Goal: Entertainment & Leisure: Browse casually

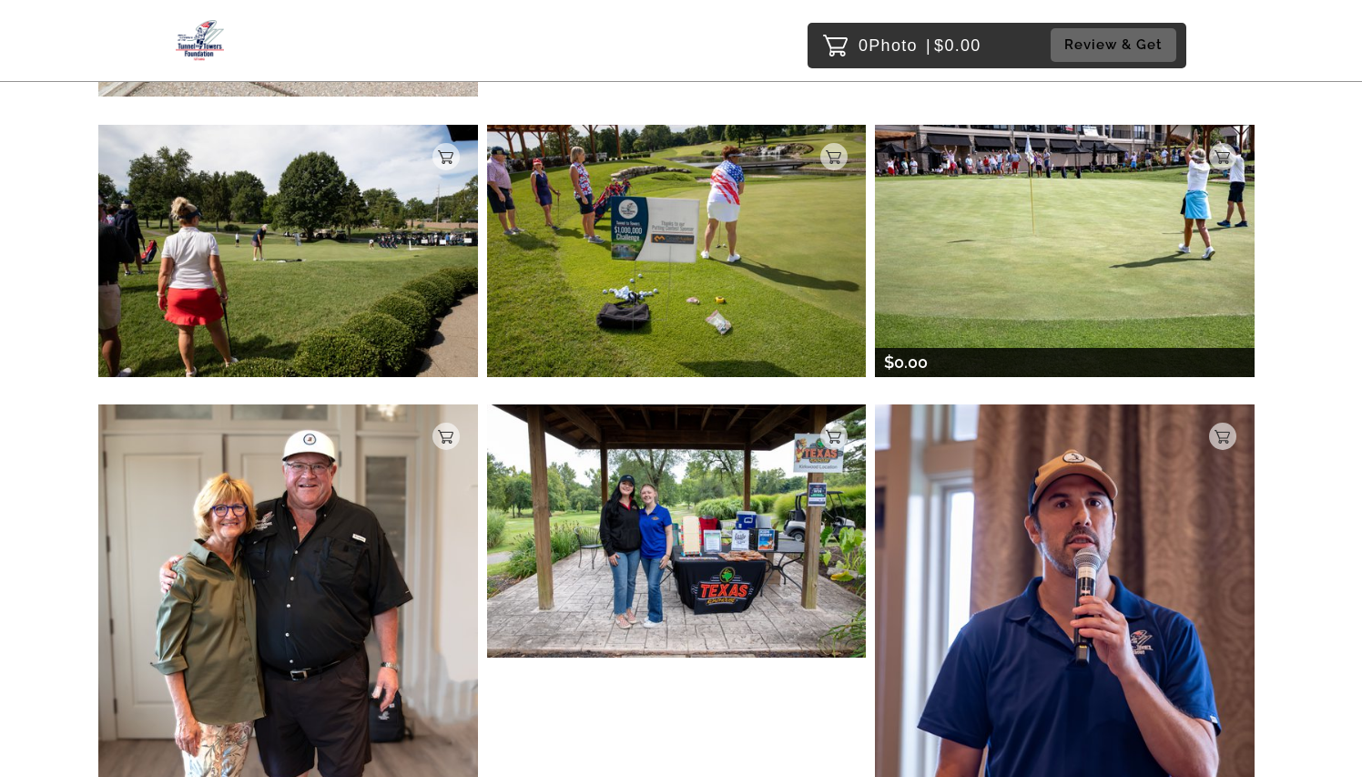
scroll to position [2463, 0]
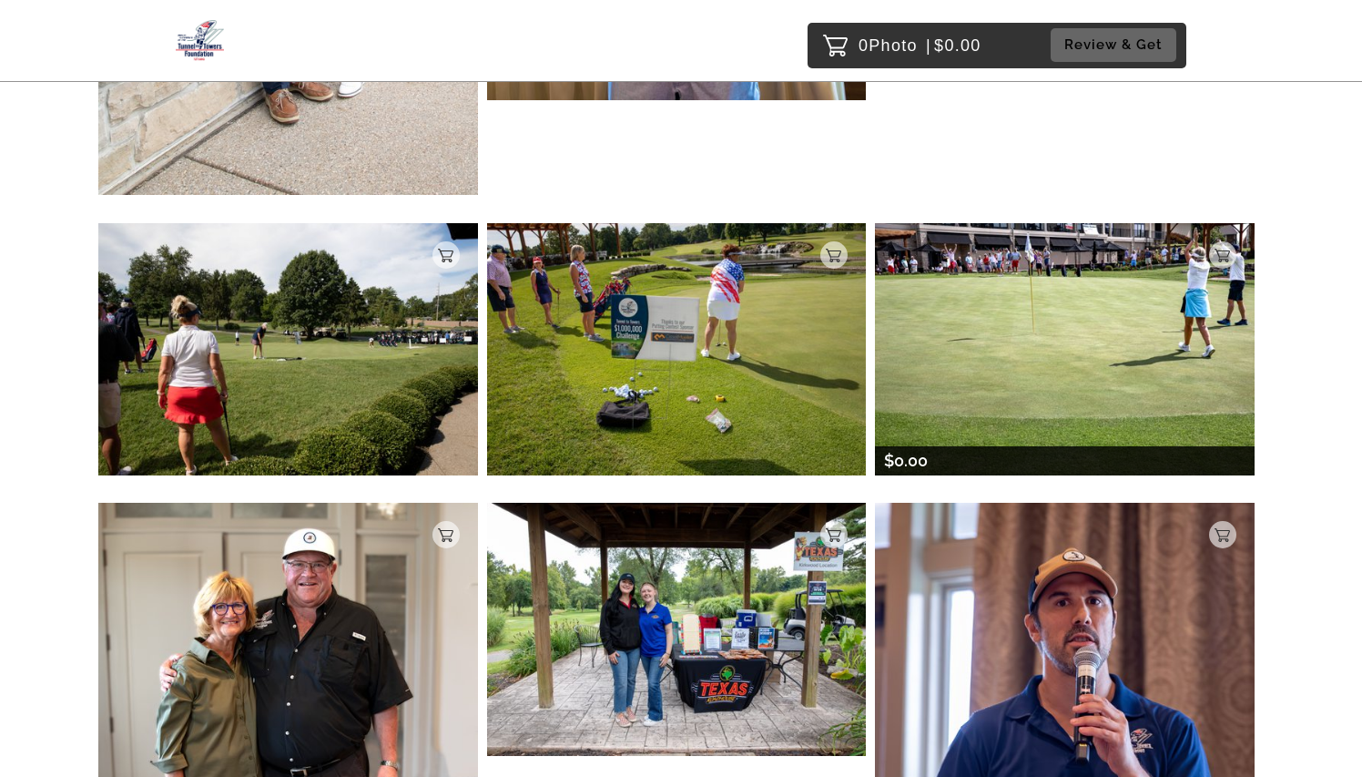
click at [1045, 290] on img at bounding box center [1065, 349] width 380 height 252
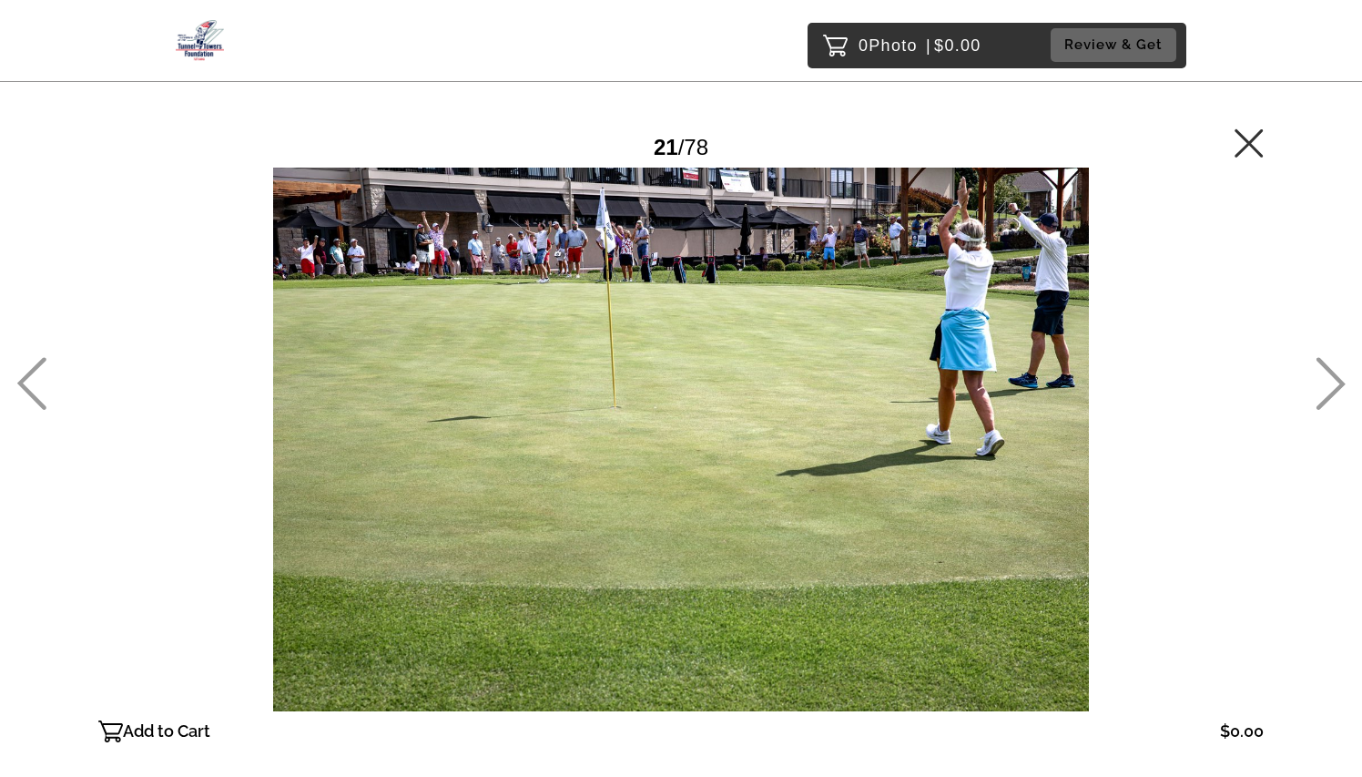
click at [1257, 151] on icon at bounding box center [1249, 142] width 28 height 28
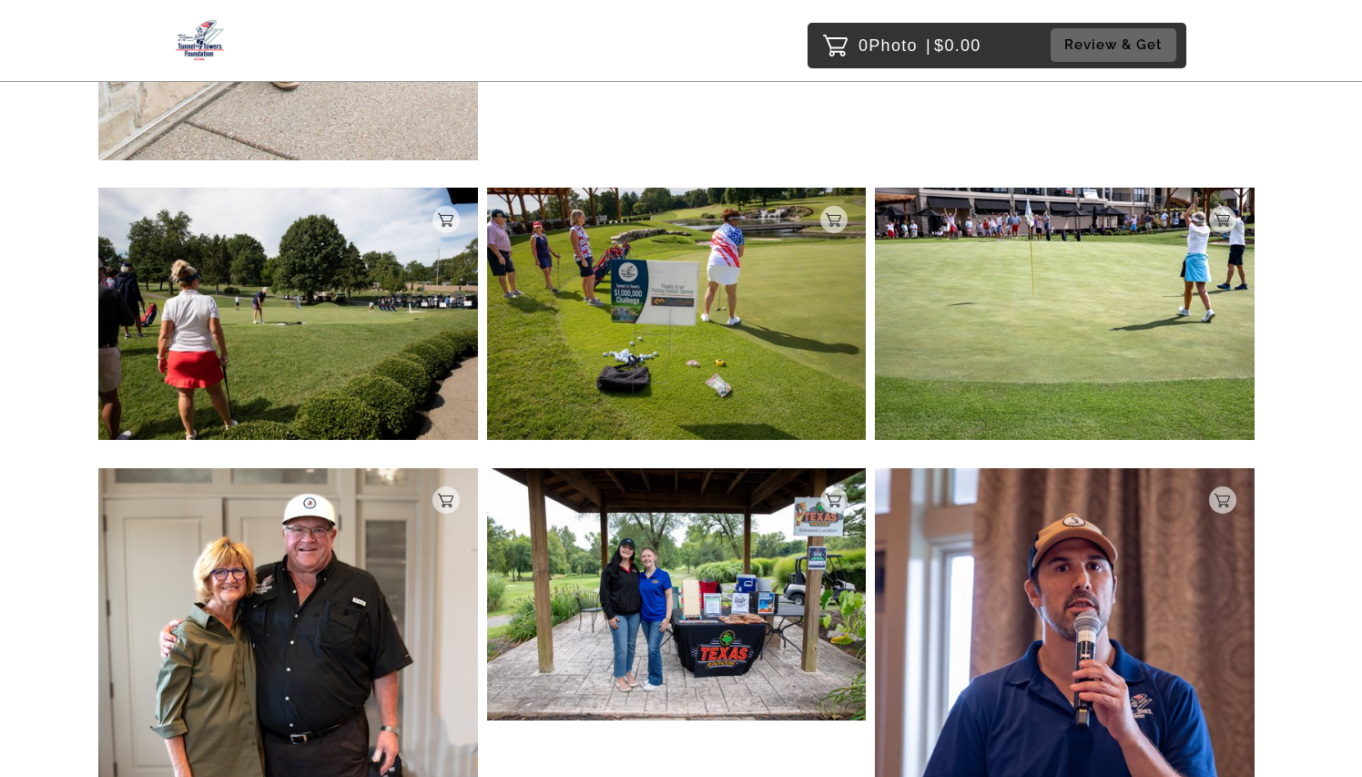
scroll to position [2347, 0]
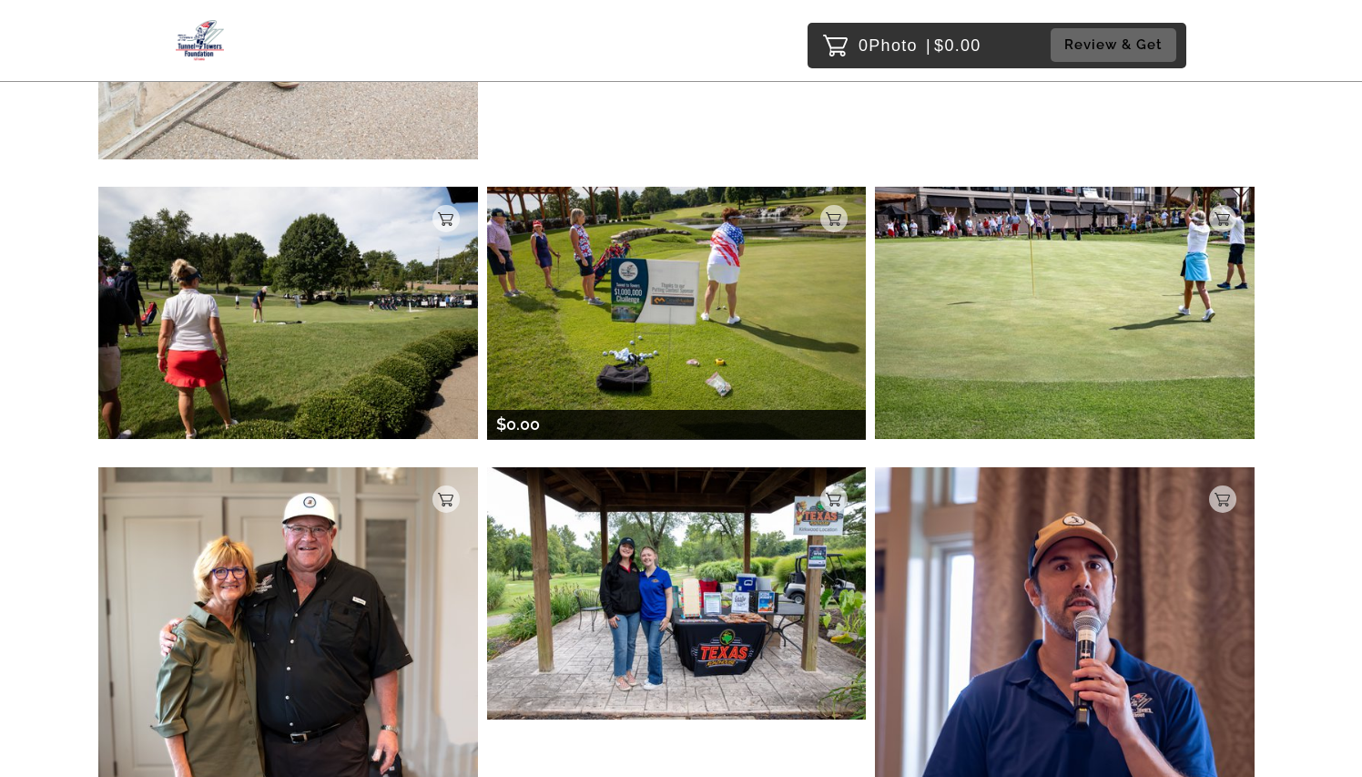
click at [766, 338] on img at bounding box center [677, 313] width 380 height 252
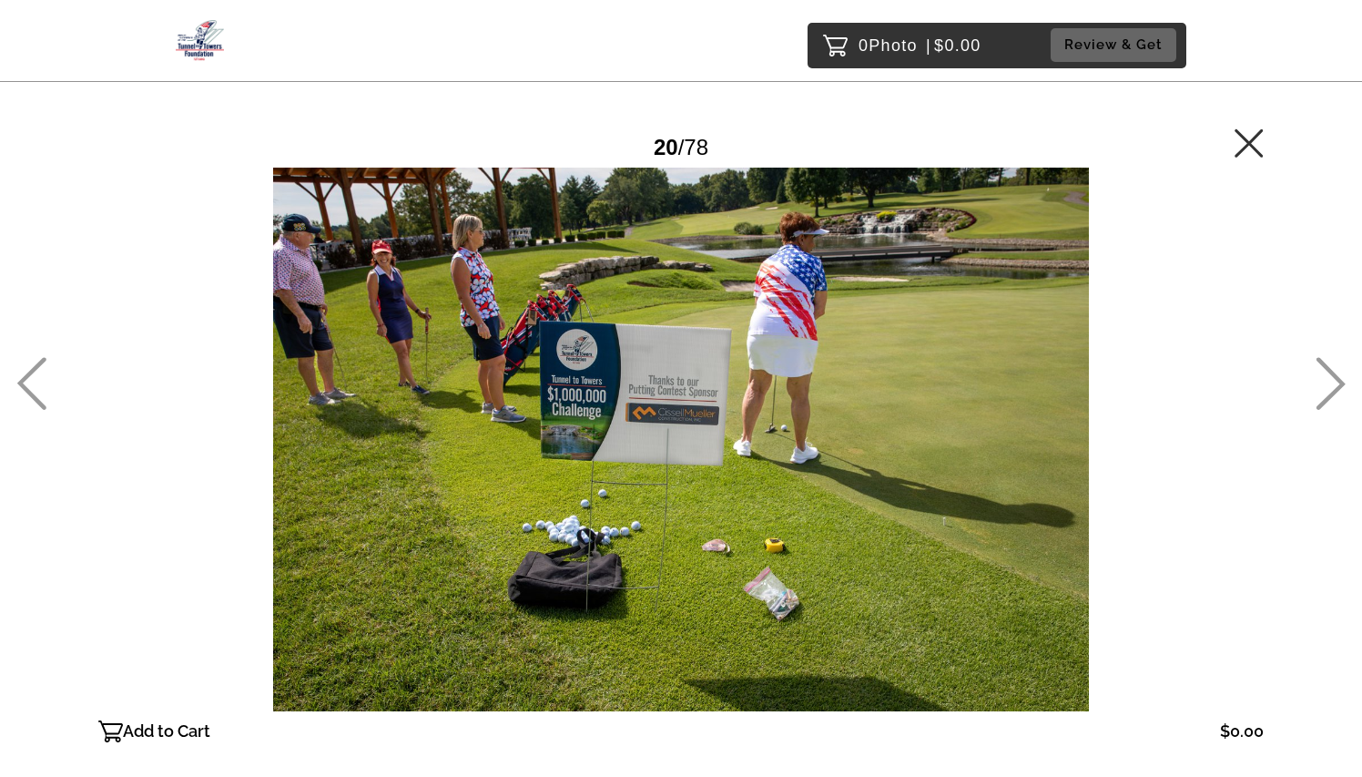
click at [1250, 141] on icon at bounding box center [1249, 142] width 28 height 28
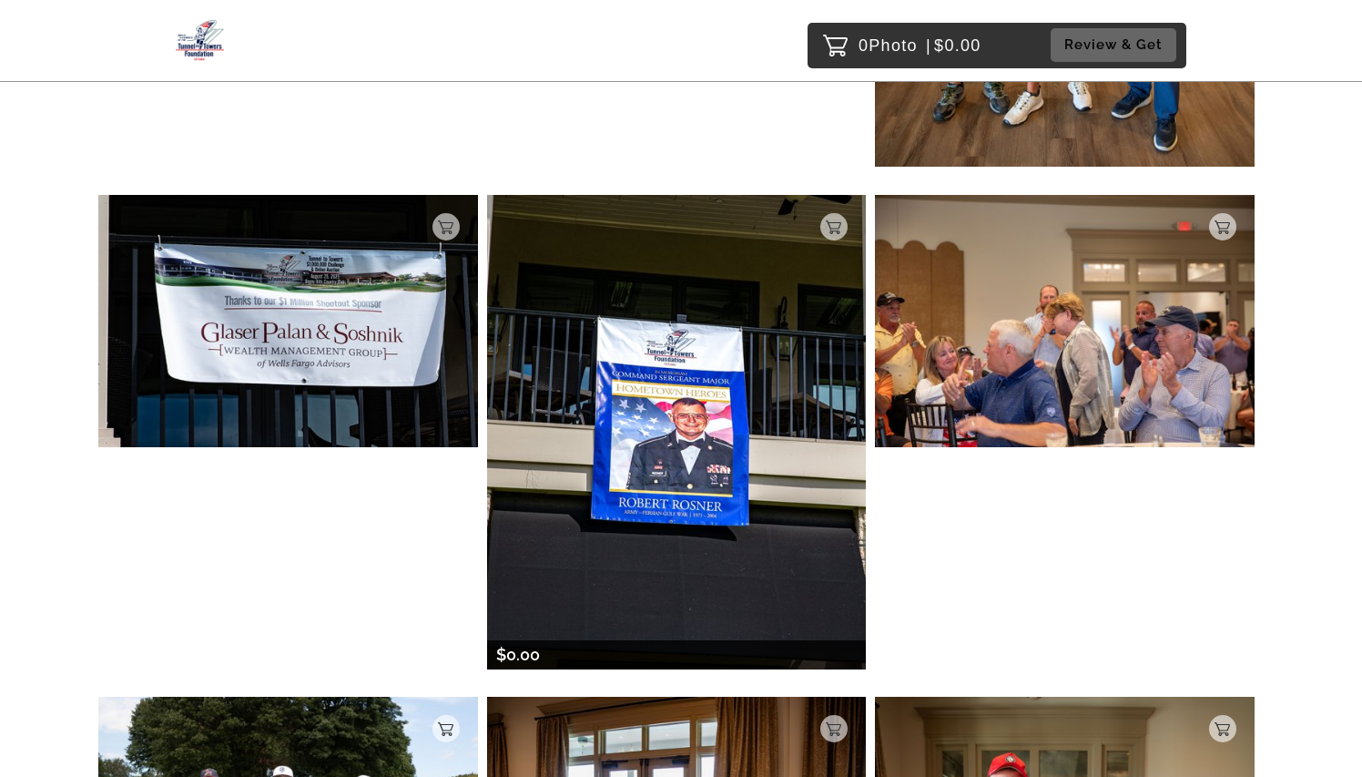
scroll to position [7717, 0]
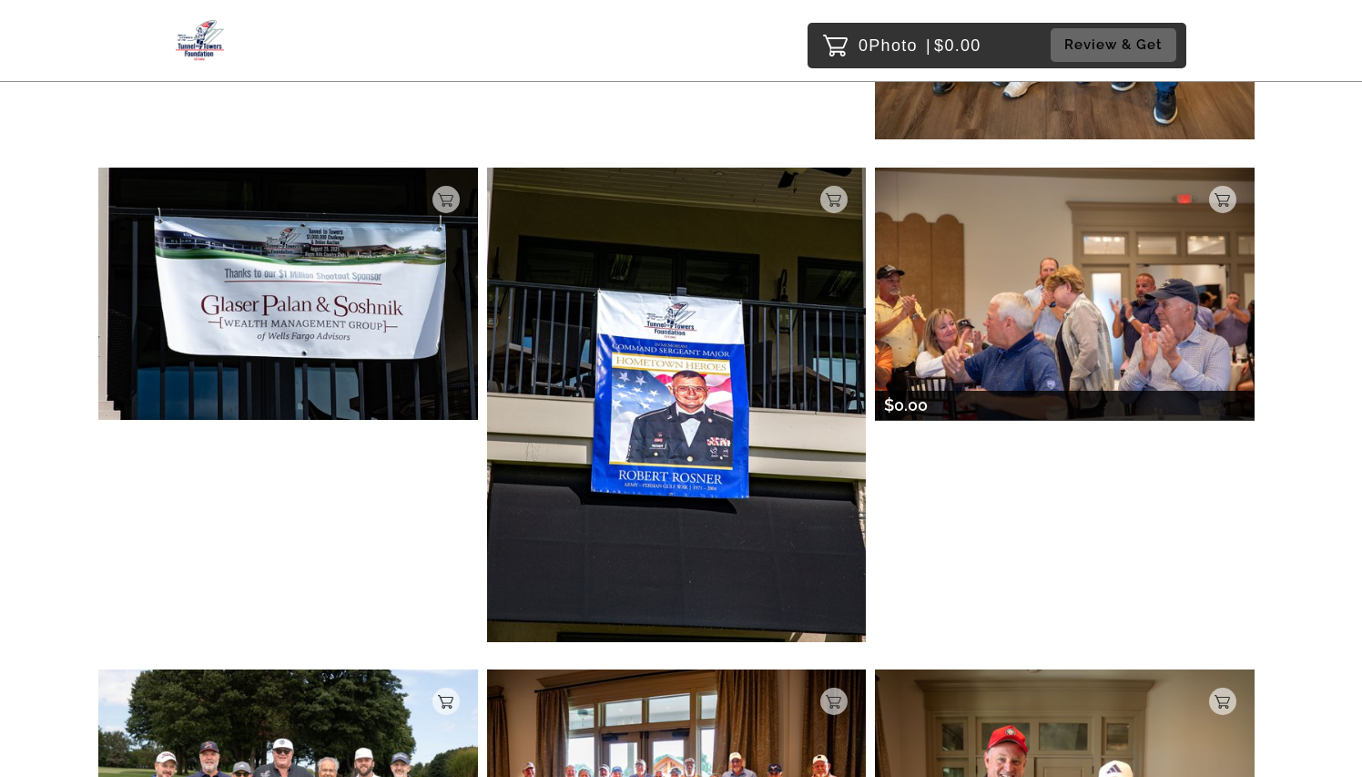
click at [1021, 272] on img at bounding box center [1065, 294] width 380 height 252
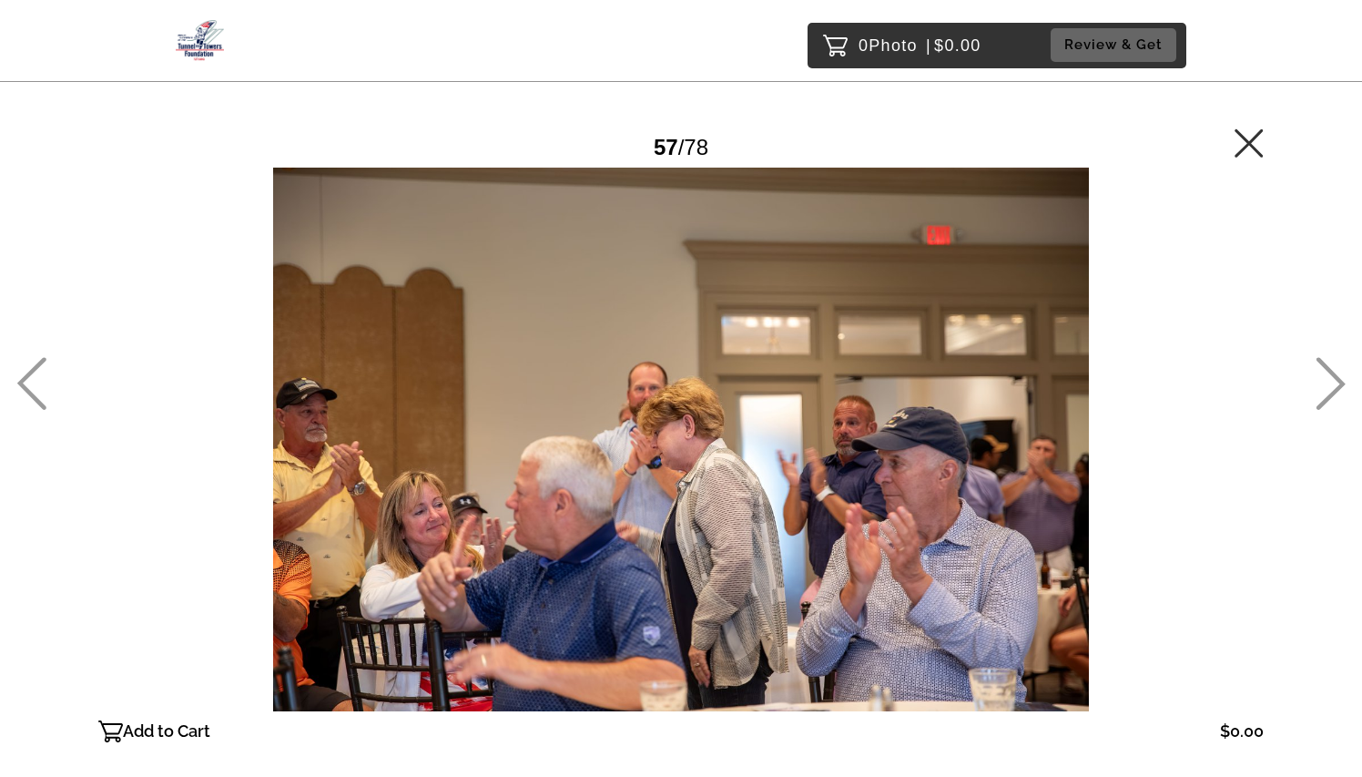
click at [1255, 149] on icon at bounding box center [1249, 142] width 28 height 28
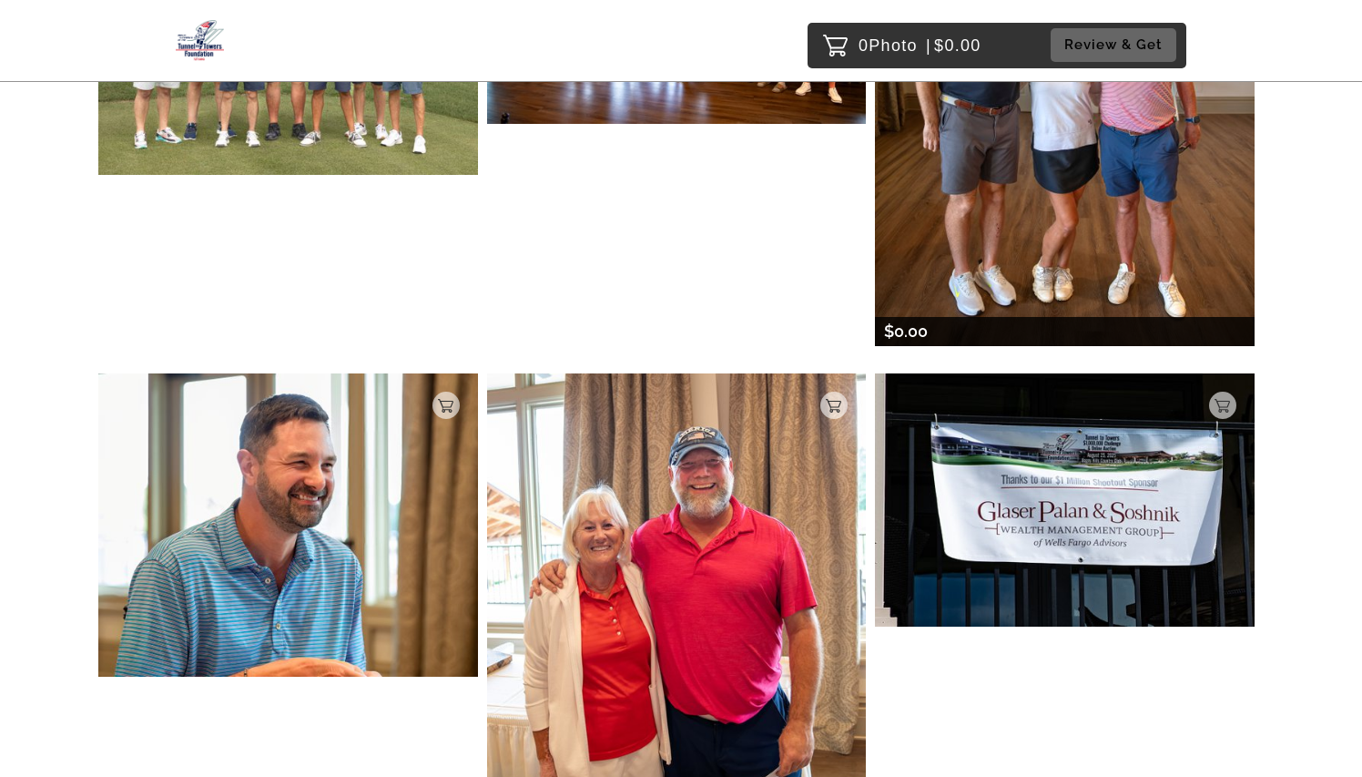
scroll to position [6757, 0]
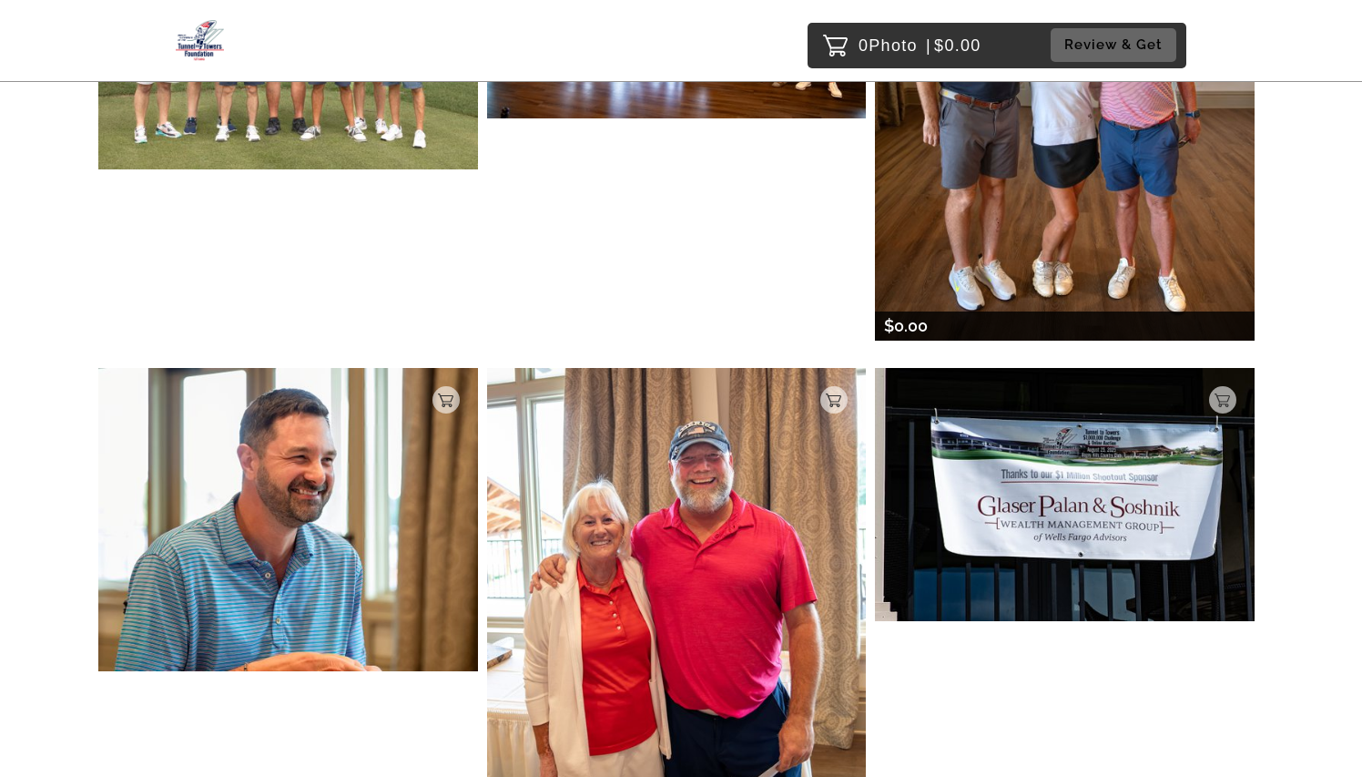
click at [1097, 172] on img at bounding box center [1065, 103] width 380 height 474
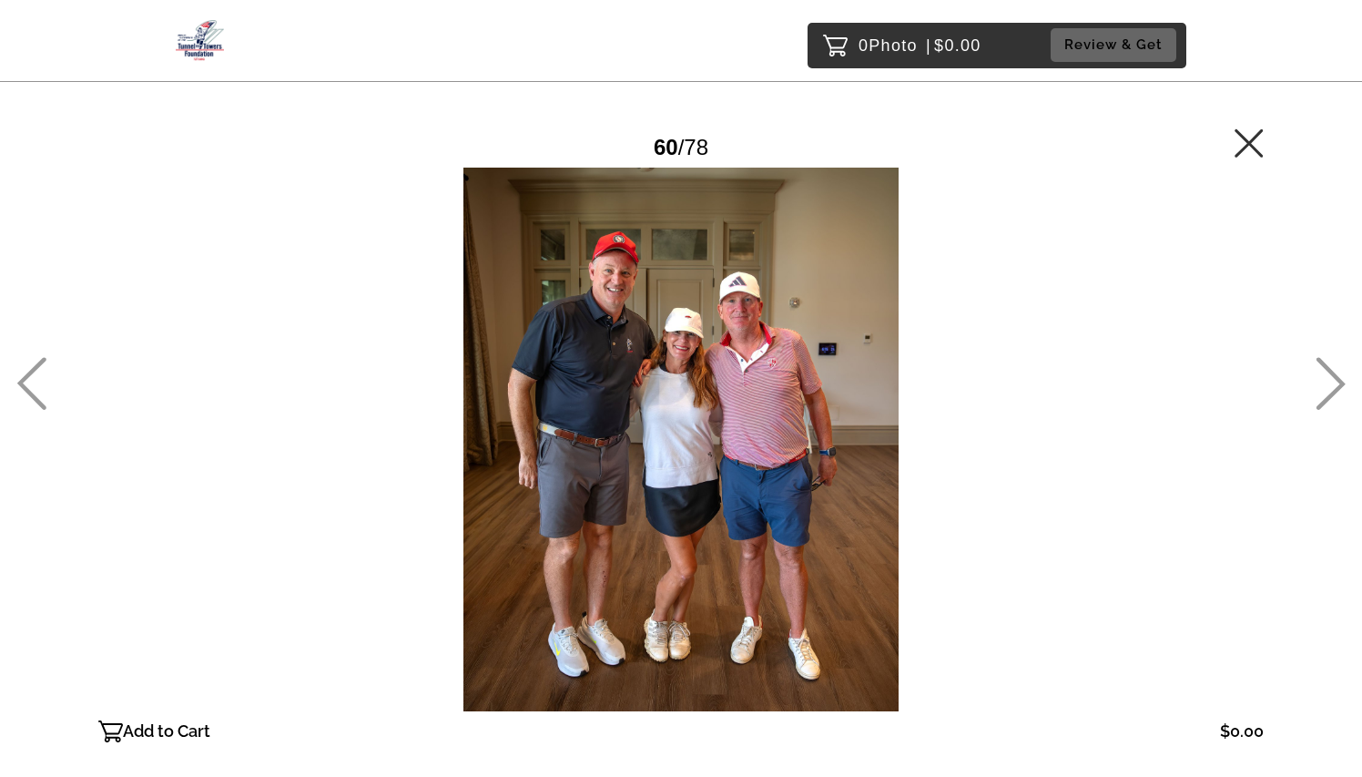
click at [1249, 145] on icon at bounding box center [1249, 142] width 28 height 28
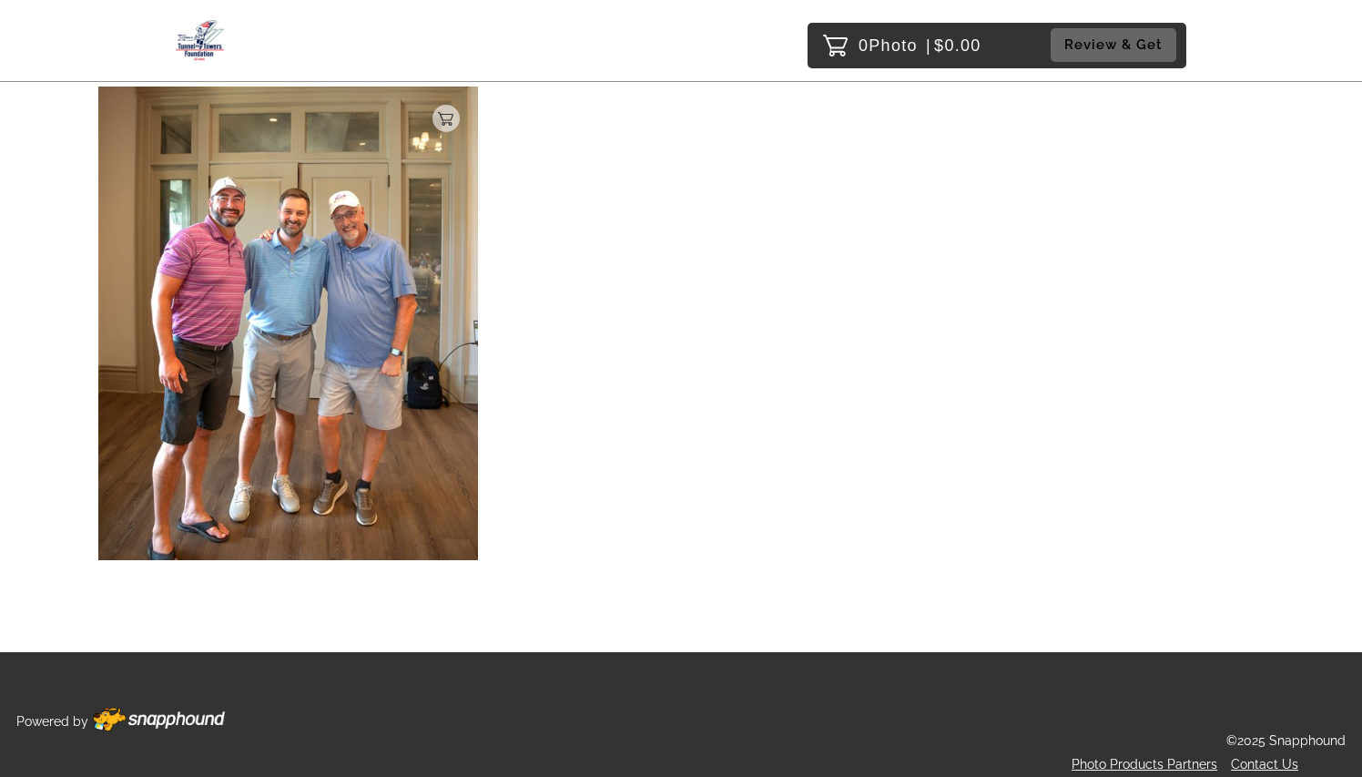
scroll to position [8417, 0]
